Goal: Find specific page/section: Find specific page/section

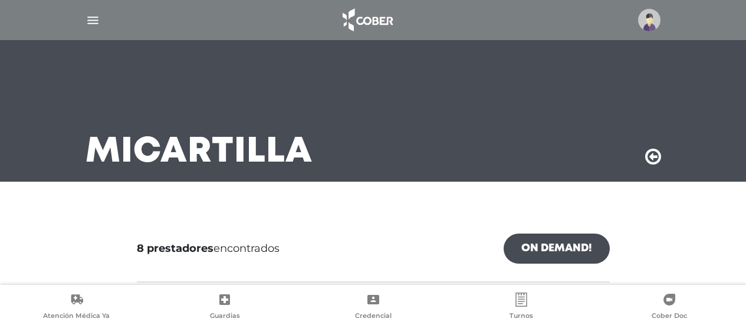
scroll to position [103, 0]
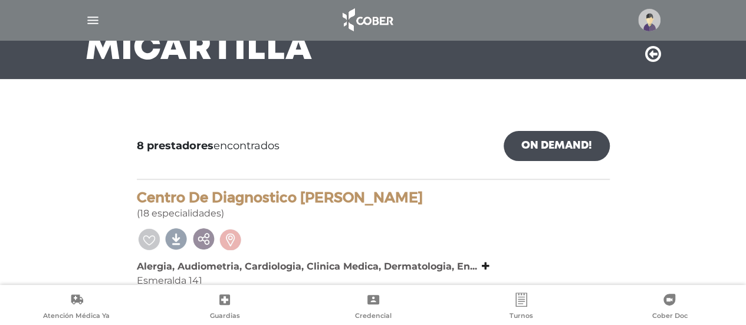
click at [346, 116] on div at bounding box center [373, 114] width 491 height 14
drag, startPoint x: 440, startPoint y: 127, endPoint x: 470, endPoint y: 129, distance: 29.6
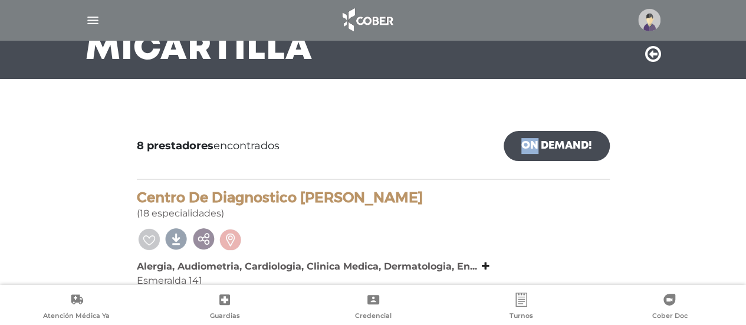
drag, startPoint x: 470, startPoint y: 129, endPoint x: 481, endPoint y: 124, distance: 12.7
drag, startPoint x: 481, startPoint y: 124, endPoint x: 462, endPoint y: 146, distance: 28.4
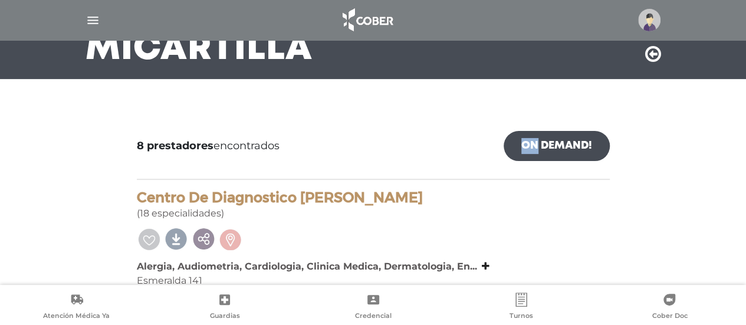
click at [462, 146] on div "8 prestadores encontrados On Demand!" at bounding box center [373, 155] width 473 height 49
drag, startPoint x: 462, startPoint y: 146, endPoint x: 466, endPoint y: 136, distance: 10.1
click at [466, 136] on div "8 prestadores encontrados On Demand!" at bounding box center [373, 155] width 473 height 49
drag, startPoint x: 466, startPoint y: 136, endPoint x: 466, endPoint y: 143, distance: 7.1
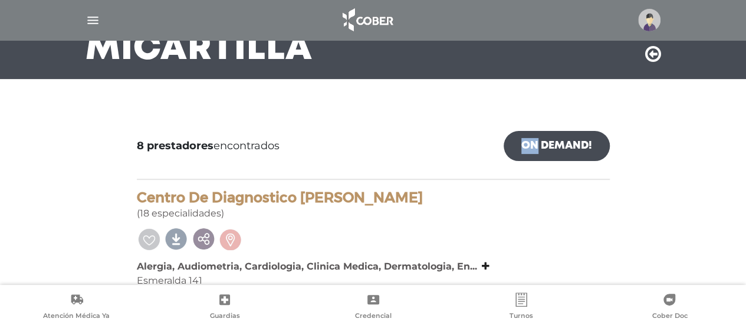
click at [466, 143] on div "8 prestadores encontrados On Demand!" at bounding box center [373, 155] width 473 height 49
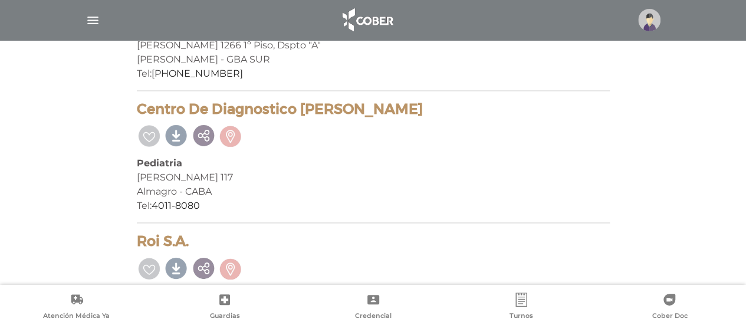
scroll to position [1919, 0]
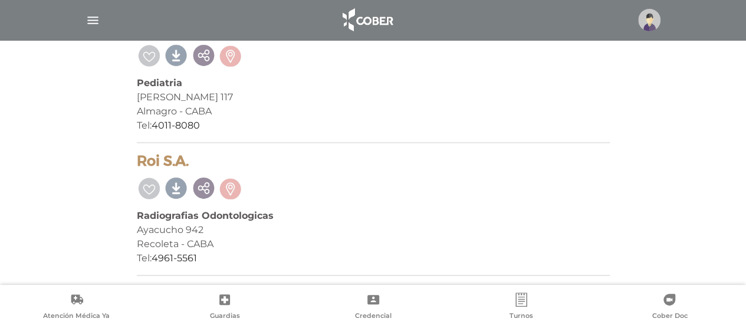
click at [433, 129] on div "Tel: [PHONE_NUMBER]" at bounding box center [373, 126] width 473 height 14
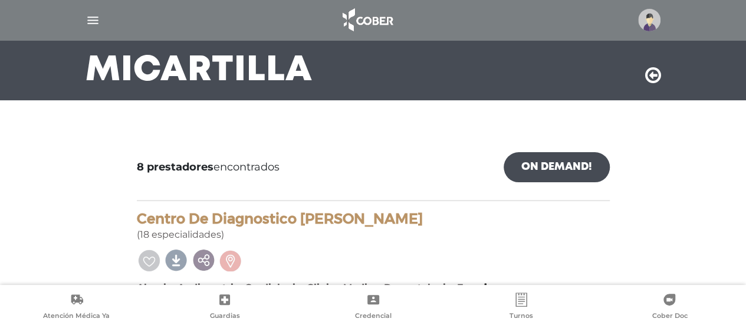
scroll to position [79, 0]
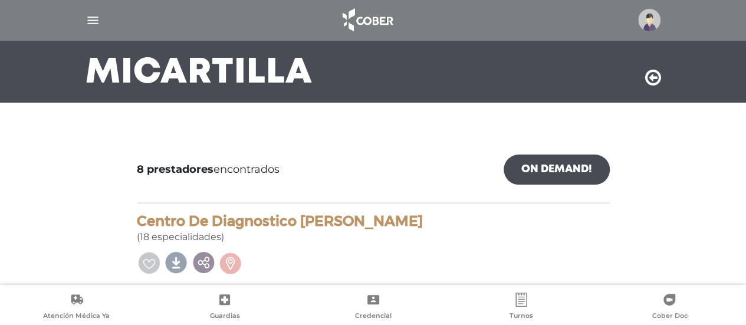
click at [337, 179] on div "8 prestadores encontrados On Demand!" at bounding box center [373, 179] width 473 height 49
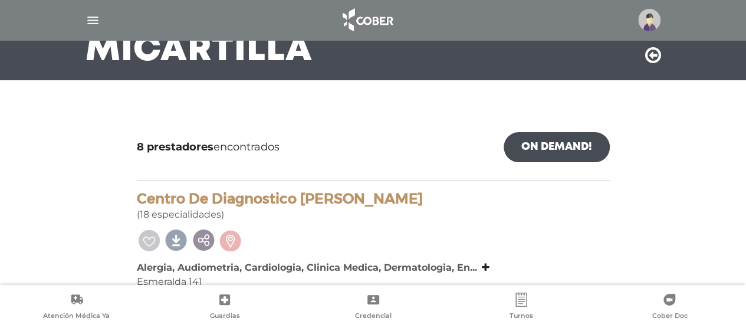
scroll to position [103, 0]
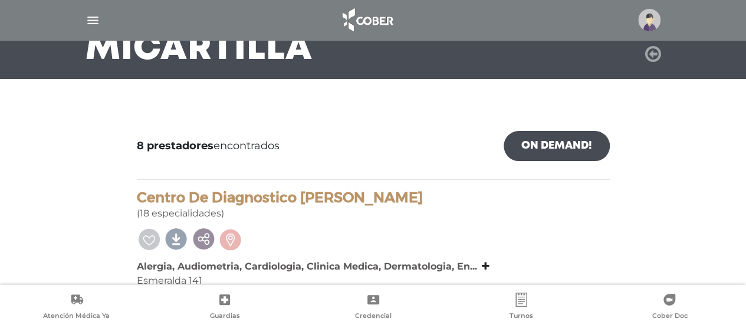
click at [654, 54] on icon at bounding box center [653, 54] width 16 height 19
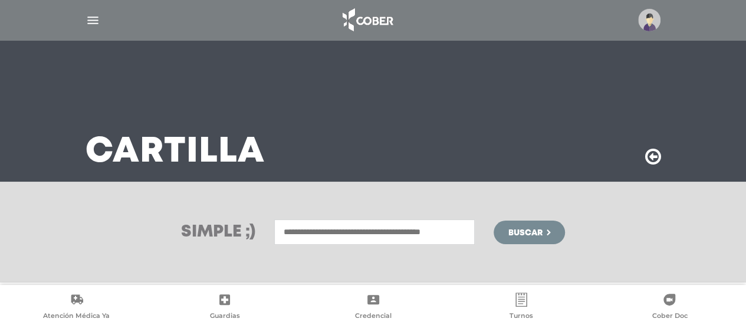
click at [361, 231] on input "text" at bounding box center [374, 231] width 201 height 25
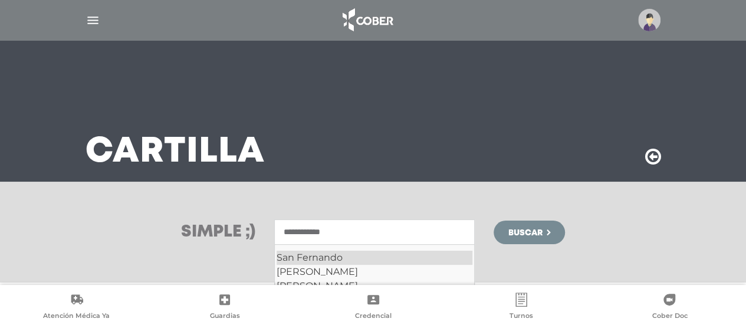
click at [344, 259] on div "San Fernando" at bounding box center [375, 258] width 196 height 14
type input "*"
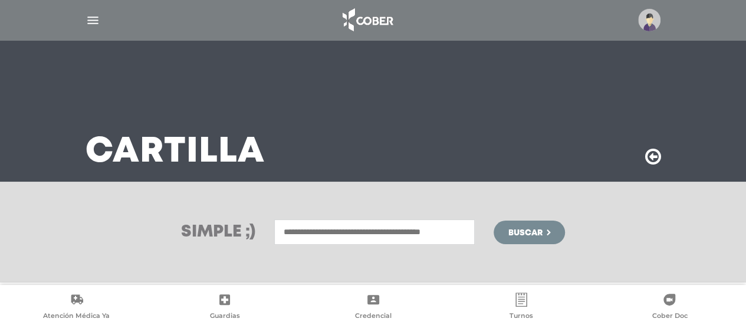
click at [344, 259] on div "Simple ;) San [PERSON_NAME] [PERSON_NAME] [PERSON_NAME] [PERSON_NAME] [PERSON_N…" at bounding box center [373, 232] width 746 height 101
